Goal: Transaction & Acquisition: Purchase product/service

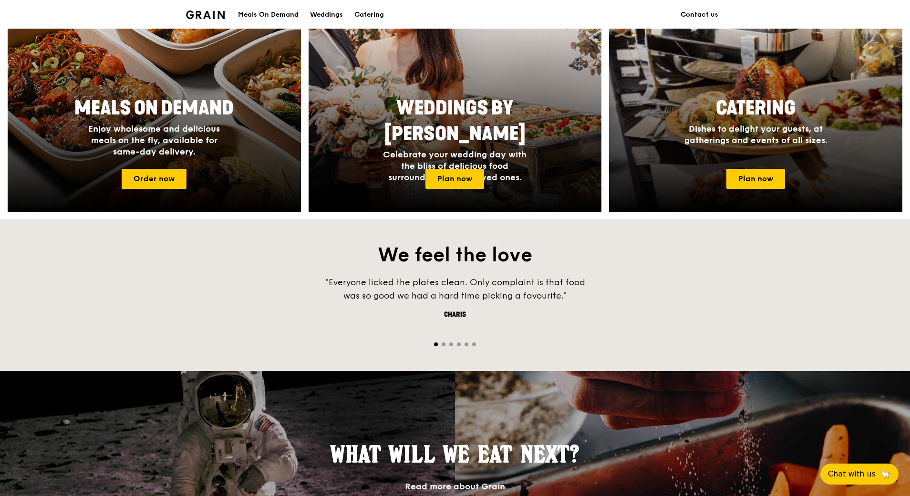
scroll to position [238, 0]
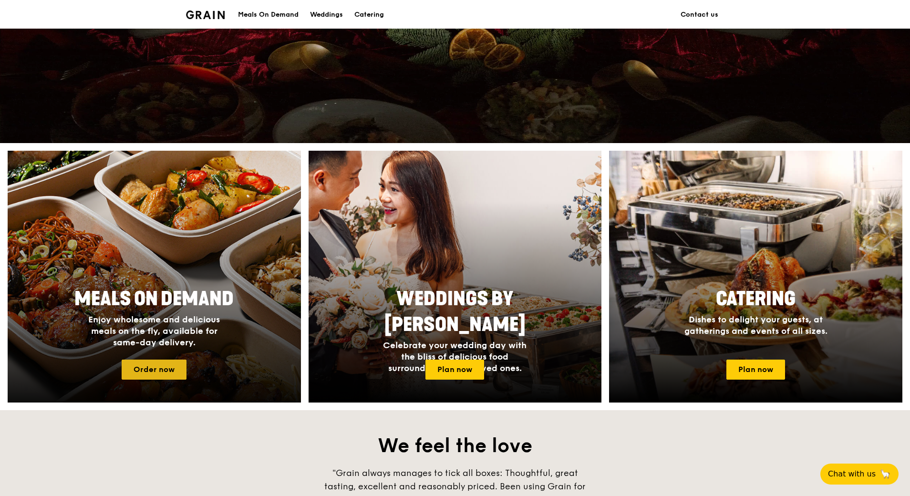
click at [165, 365] on link "Order now" at bounding box center [154, 370] width 65 height 20
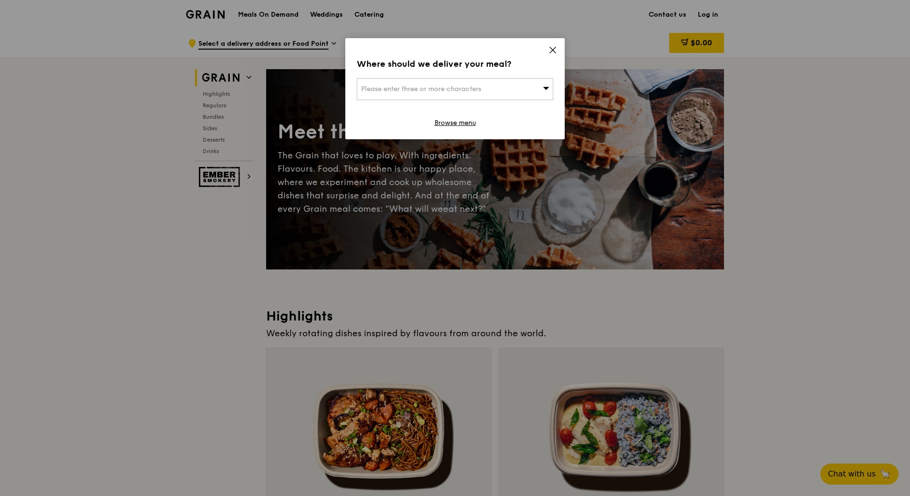
click at [455, 85] on span "Please enter three or more characters" at bounding box center [421, 89] width 120 height 8
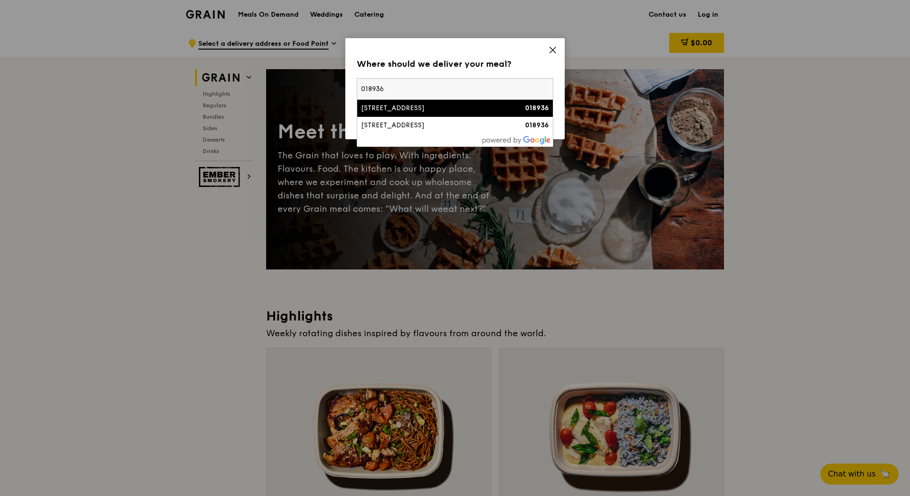
type input "018936"
click at [461, 111] on div "7 Straits View, Marina One East Tower" at bounding box center [431, 108] width 141 height 10
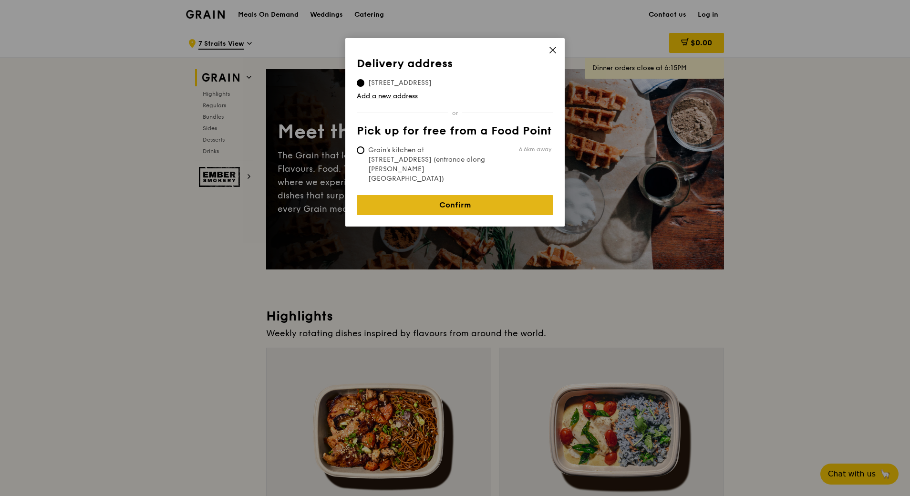
click at [464, 195] on link "Confirm" at bounding box center [455, 205] width 196 height 20
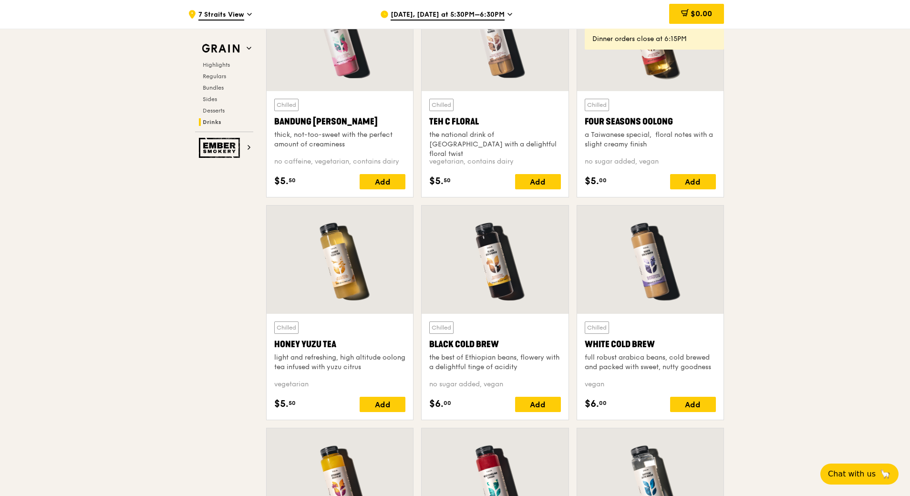
scroll to position [3720, 0]
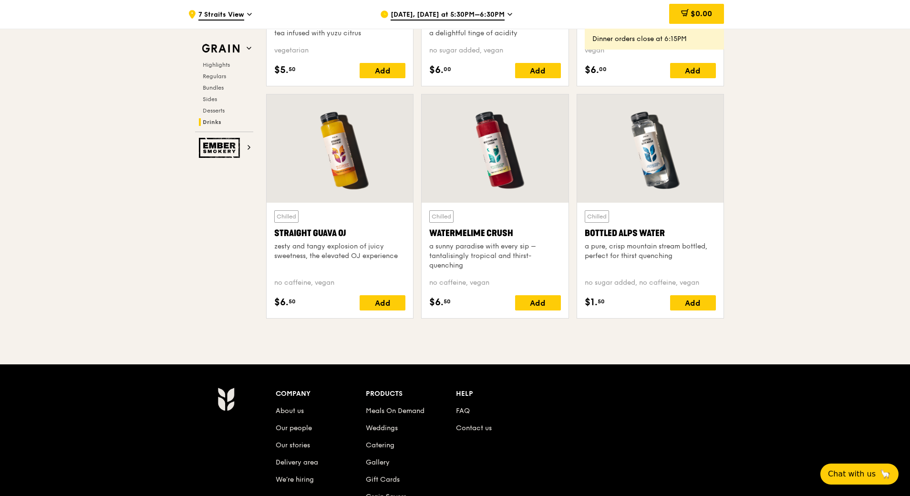
drag, startPoint x: 909, startPoint y: 445, endPoint x: 908, endPoint y: 376, distance: 69.6
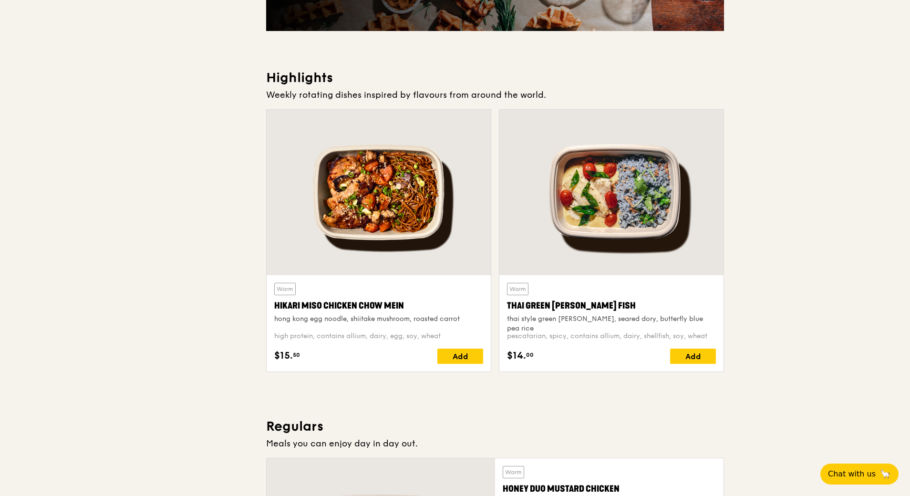
scroll to position [0, 0]
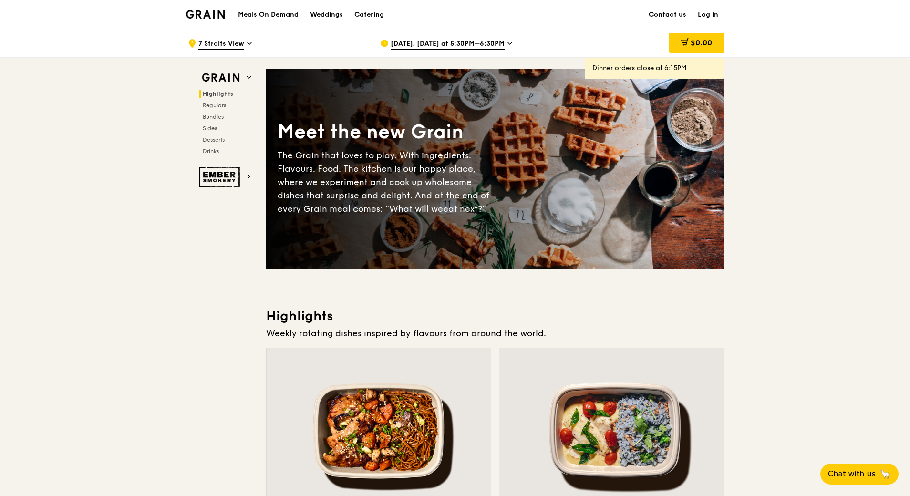
click at [198, 13] on img at bounding box center [205, 14] width 39 height 9
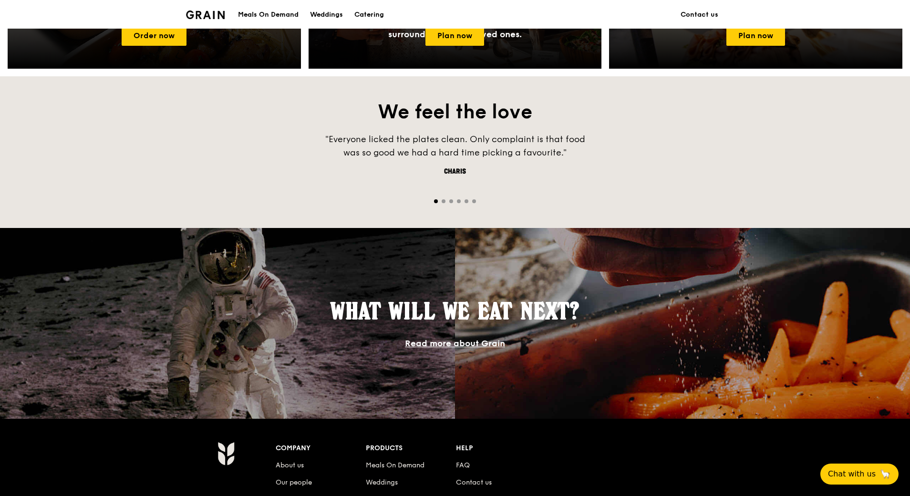
scroll to position [760, 0]
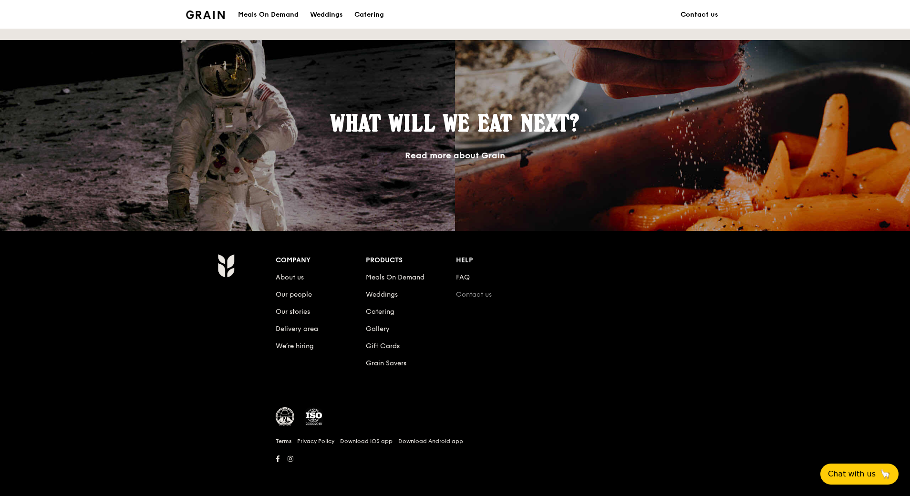
click at [475, 295] on link "Contact us" at bounding box center [474, 294] width 36 height 8
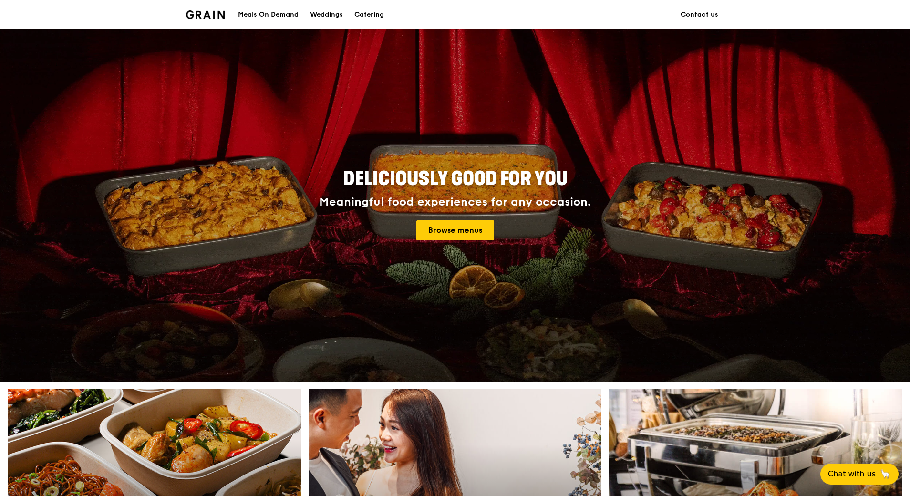
scroll to position [760, 0]
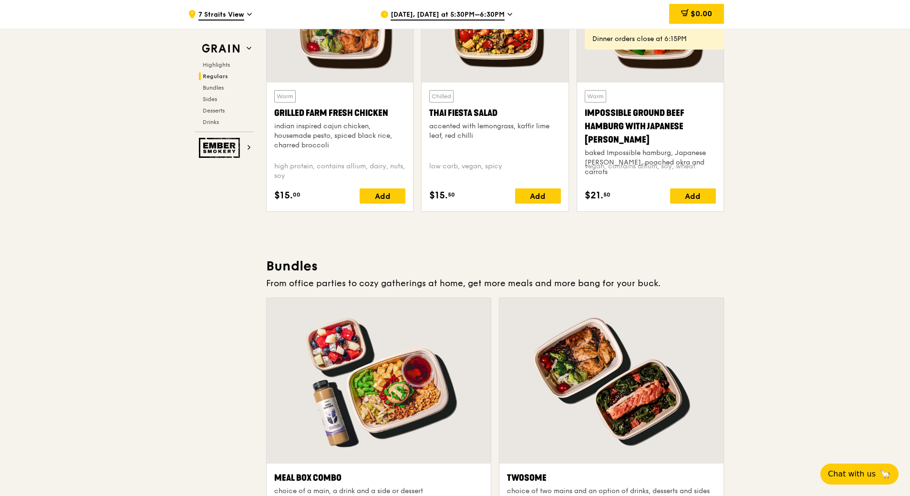
scroll to position [1192, 0]
